Goal: Information Seeking & Learning: Learn about a topic

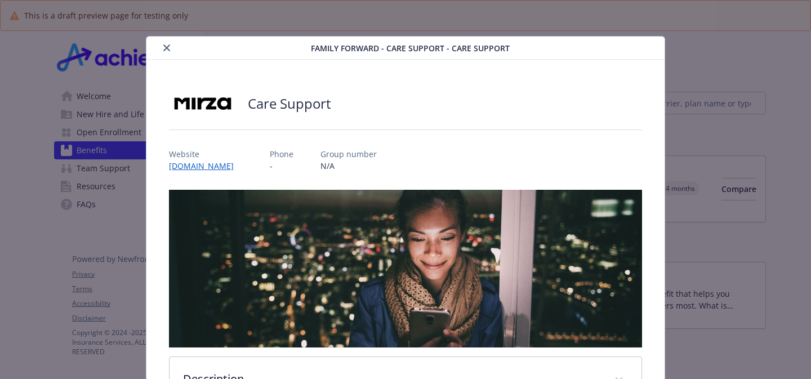
click at [164, 45] on icon "close" at bounding box center [166, 48] width 7 height 7
